Goal: Task Accomplishment & Management: Use online tool/utility

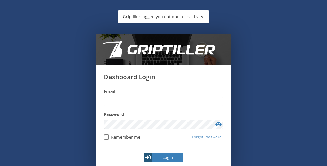
click at [135, 104] on input "email" at bounding box center [163, 101] width 119 height 9
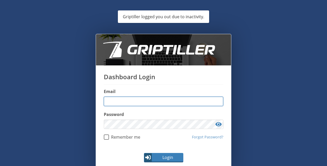
type input "**********"
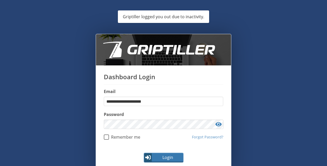
click at [171, 154] on button "Login" at bounding box center [163, 157] width 39 height 9
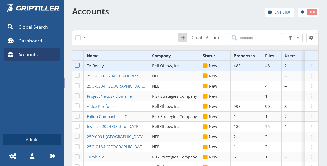
click at [95, 68] on span "TA Realty" at bounding box center [95, 65] width 17 height 5
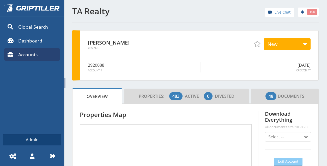
scroll to position [46, 88]
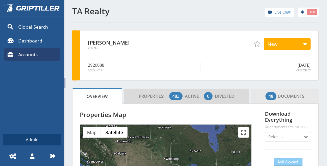
click at [277, 97] on span "48 Documents" at bounding box center [284, 96] width 39 height 10
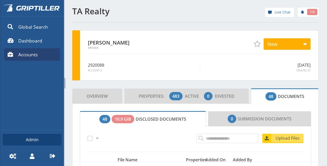
click at [65, 81] on span at bounding box center [64, 83] width 1 height 10
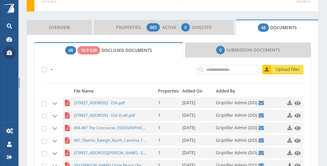
scroll to position [104, 0]
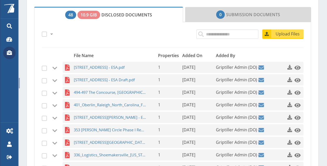
click at [283, 37] on link "Upload Files" at bounding box center [282, 33] width 41 height 9
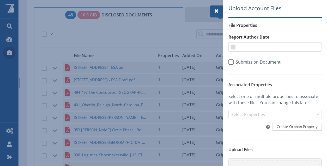
drag, startPoint x: 216, startPoint y: 11, endPoint x: 213, endPoint y: 13, distance: 3.7
click at [216, 11] on span at bounding box center [216, 11] width 6 height 6
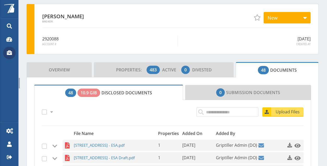
scroll to position [24, 0]
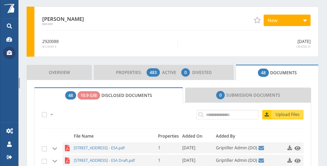
click at [284, 113] on span "Upload Files" at bounding box center [288, 114] width 32 height 6
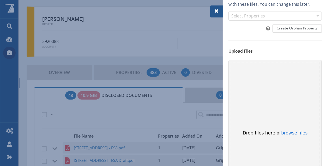
scroll to position [144, 0]
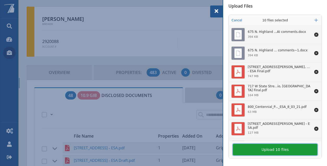
click at [256, 150] on button "Upload 10 files" at bounding box center [275, 149] width 84 height 11
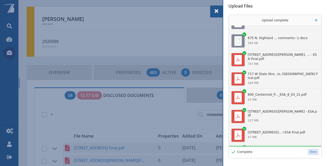
scroll to position [0, 0]
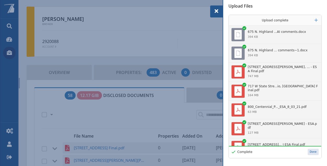
click at [308, 153] on button "Done" at bounding box center [313, 152] width 11 height 6
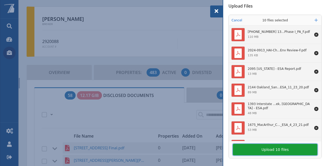
click at [283, 154] on button "Upload 10 files" at bounding box center [275, 149] width 84 height 11
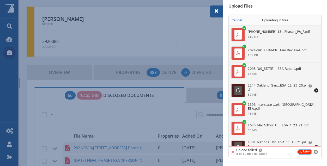
click at [298, 152] on button "Retry" at bounding box center [304, 152] width 13 height 4
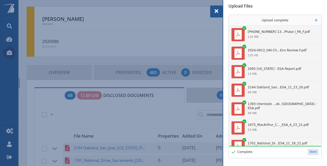
click at [312, 150] on button "Done" at bounding box center [313, 152] width 11 height 6
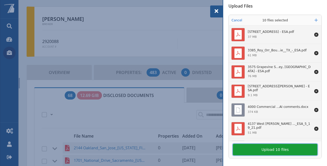
click at [271, 148] on button "Upload 10 files" at bounding box center [275, 149] width 84 height 11
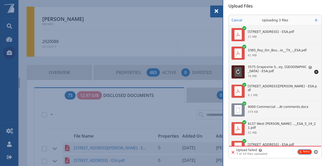
click at [303, 151] on button "Retry" at bounding box center [304, 152] width 13 height 4
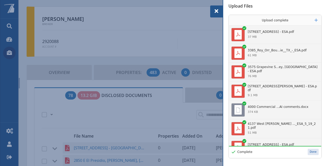
click at [308, 153] on button "Done" at bounding box center [313, 152] width 11 height 6
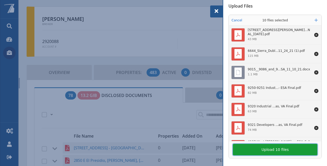
click at [265, 147] on button "Upload 10 files" at bounding box center [275, 149] width 84 height 11
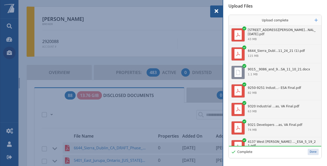
click at [308, 151] on button "Done" at bounding box center [313, 152] width 11 height 6
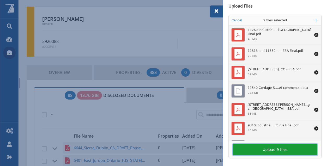
click at [289, 150] on button "Upload 9 files" at bounding box center [275, 149] width 84 height 11
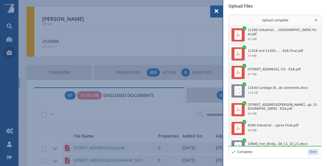
click at [308, 149] on button "Done" at bounding box center [313, 152] width 11 height 6
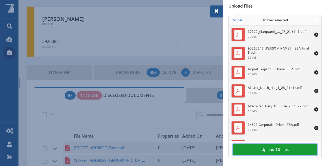
click at [270, 153] on button "Upload 10 files" at bounding box center [275, 149] width 84 height 11
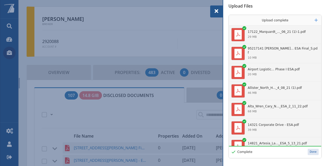
click at [313, 154] on button "Done" at bounding box center [313, 152] width 11 height 6
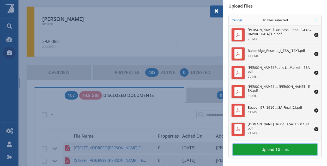
click at [272, 153] on button "Upload 10 files" at bounding box center [275, 149] width 84 height 11
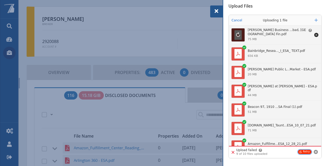
click at [304, 151] on button "Retry" at bounding box center [304, 152] width 13 height 4
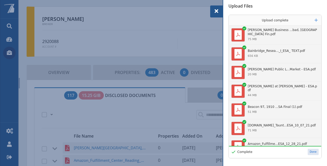
click at [308, 151] on button "Done" at bounding box center [313, 152] width 11 height 6
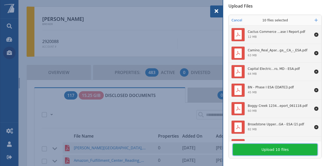
click at [283, 152] on button "Upload 10 files" at bounding box center [275, 149] width 84 height 11
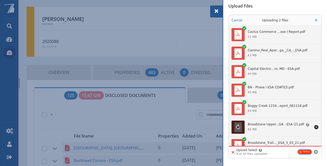
click at [303, 150] on button "Retry" at bounding box center [304, 152] width 13 height 4
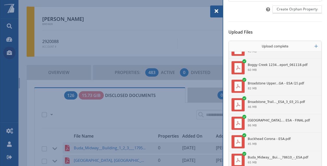
scroll to position [144, 0]
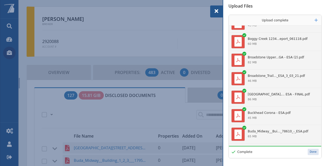
click at [308, 150] on button "Done" at bounding box center [313, 152] width 11 height 6
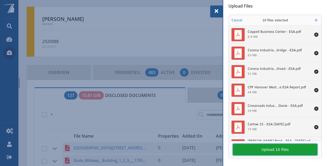
click at [292, 154] on button "Upload 10 files" at bounding box center [275, 149] width 84 height 11
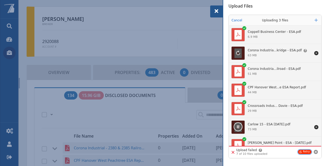
click at [299, 153] on button "Retry" at bounding box center [304, 152] width 13 height 4
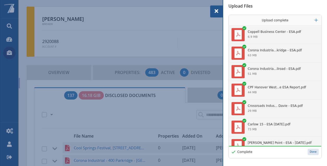
click at [308, 150] on button "Done" at bounding box center [313, 152] width 11 height 6
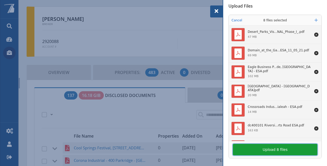
click at [274, 150] on button "Upload 8 files" at bounding box center [275, 149] width 84 height 11
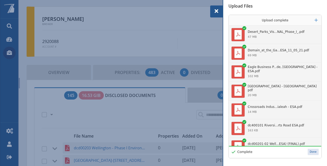
click at [309, 153] on button "Done" at bounding box center [313, 152] width 11 height 6
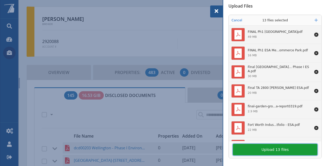
click at [275, 150] on button "Upload 13 files" at bounding box center [275, 149] width 84 height 11
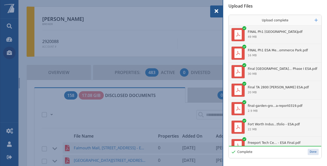
click at [311, 151] on button "Done" at bounding box center [313, 152] width 11 height 6
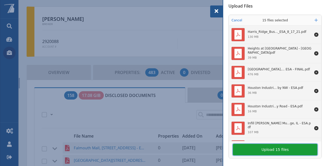
click at [274, 148] on button "Upload 15 files" at bounding box center [275, 149] width 84 height 11
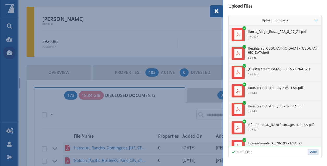
click at [311, 154] on button "Done" at bounding box center [313, 152] width 11 height 6
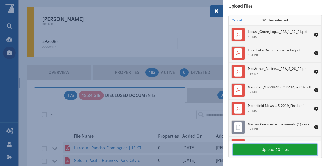
click at [268, 149] on button "Upload 20 files" at bounding box center [275, 149] width 84 height 11
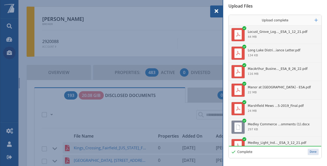
click at [313, 153] on button "Done" at bounding box center [313, 152] width 11 height 6
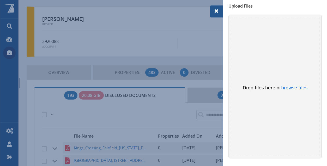
click at [210, 11] on div at bounding box center [163, 83] width 327 height 166
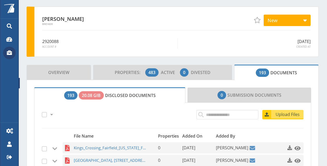
click at [11, 52] on icon at bounding box center [9, 52] width 5 height 5
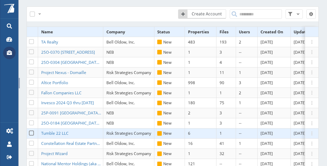
click at [100, 131] on td "Tumble 22 LLC" at bounding box center [70, 133] width 65 height 10
